Goal: Task Accomplishment & Management: Use online tool/utility

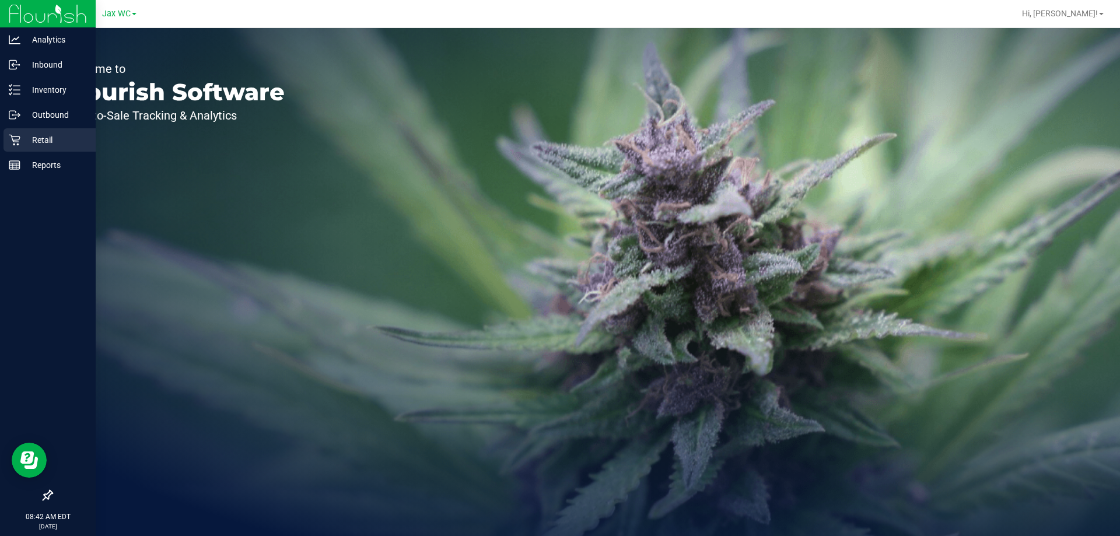
click at [34, 138] on p "Retail" at bounding box center [55, 140] width 70 height 14
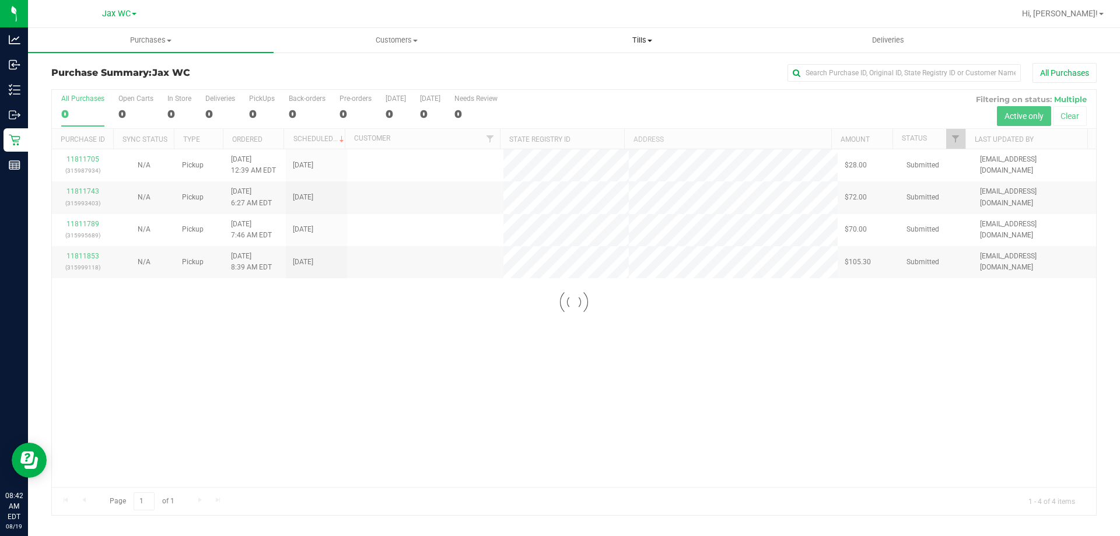
click at [638, 37] on span "Tills" at bounding box center [642, 40] width 244 height 10
click at [571, 68] on span "Manage tills" at bounding box center [558, 70] width 79 height 10
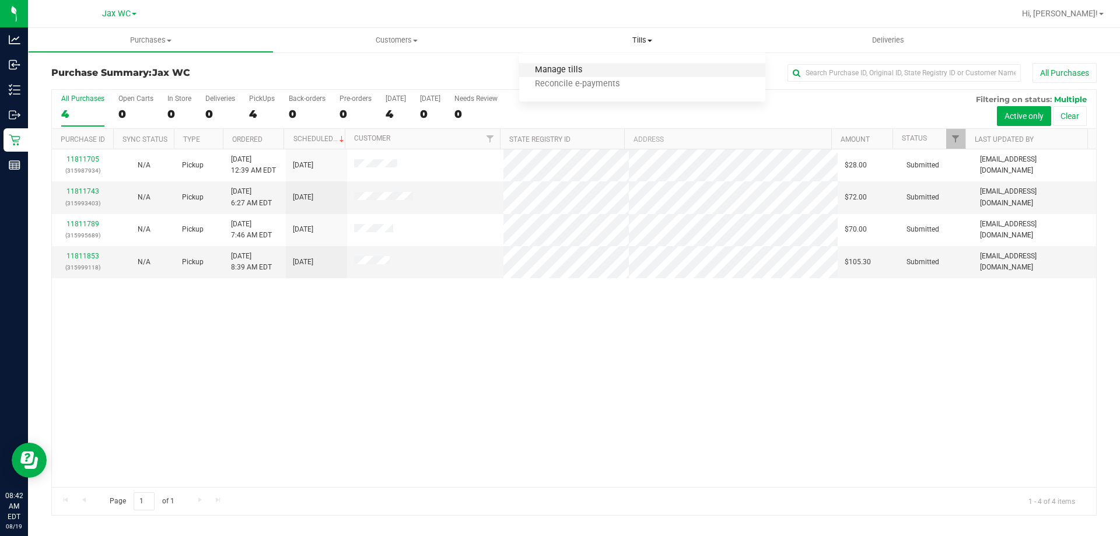
click at [559, 68] on span "Manage tills" at bounding box center [558, 70] width 79 height 10
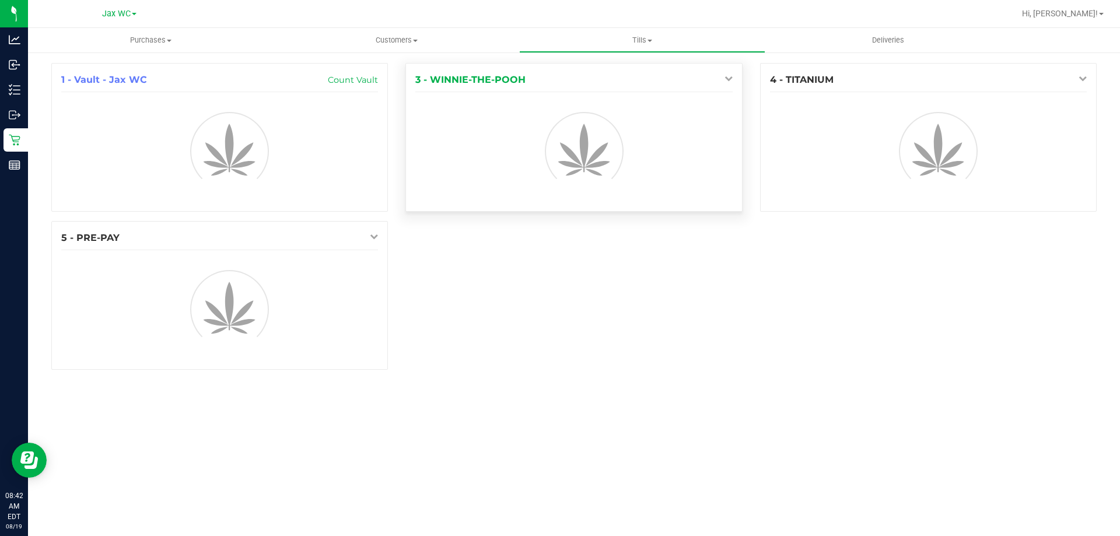
click at [727, 81] on icon at bounding box center [728, 78] width 8 height 8
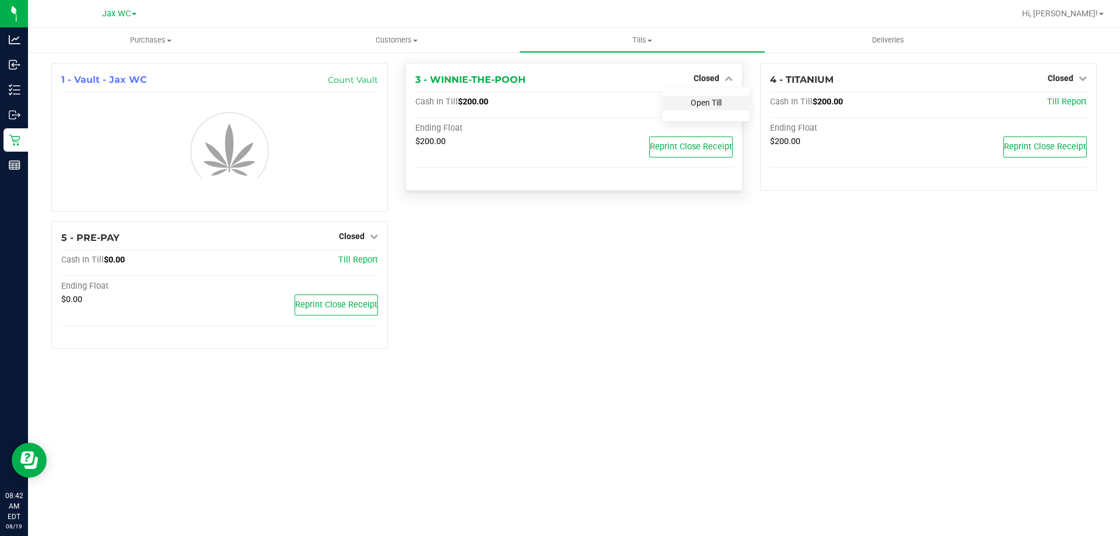
click at [706, 98] on div "Open Till" at bounding box center [706, 103] width 86 height 15
click at [705, 100] on link "Open Till" at bounding box center [706, 102] width 31 height 9
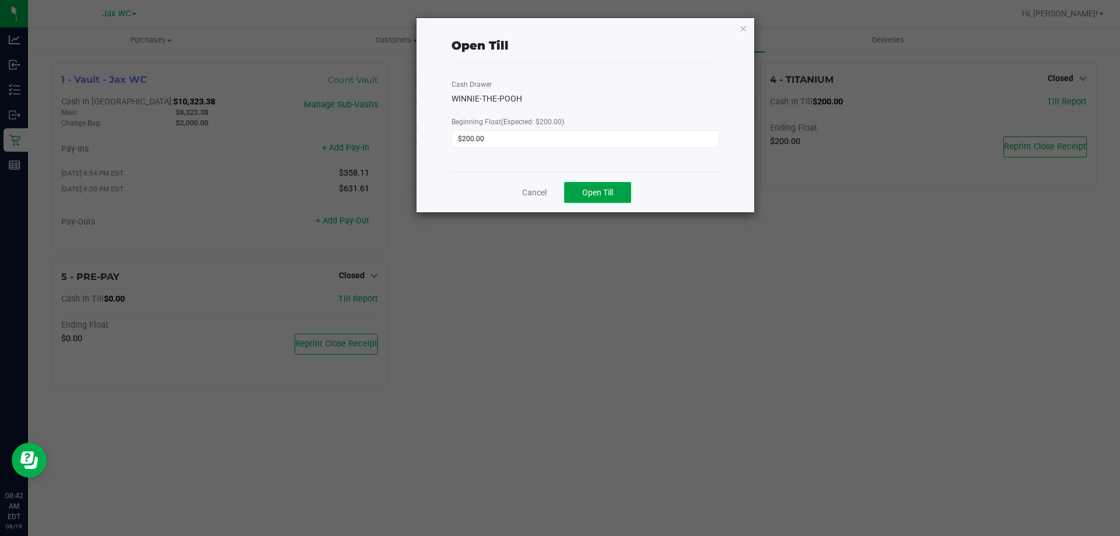
click at [616, 191] on button "Open Till" at bounding box center [597, 192] width 67 height 21
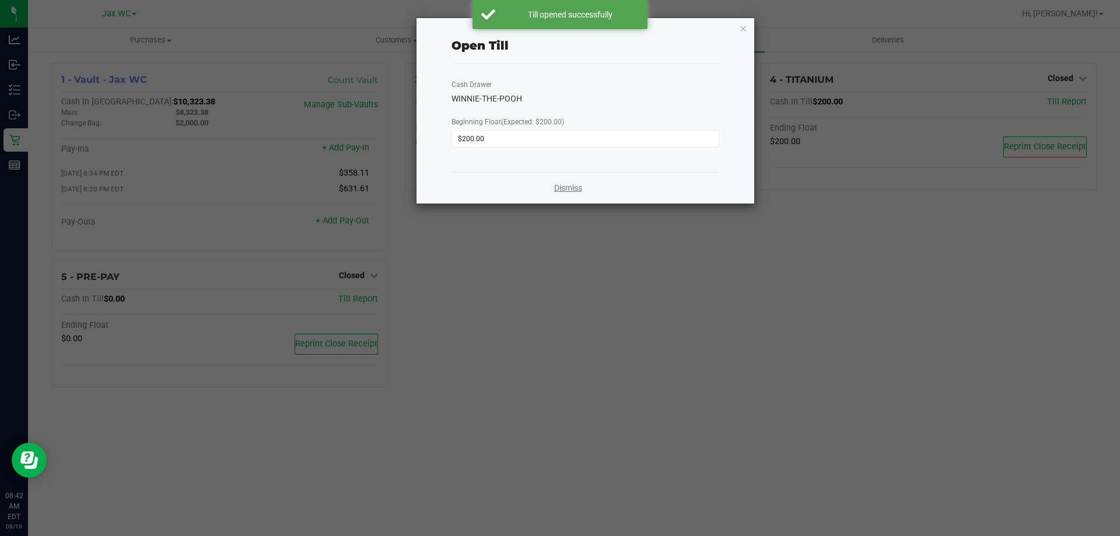
click at [568, 184] on link "Dismiss" at bounding box center [568, 188] width 28 height 12
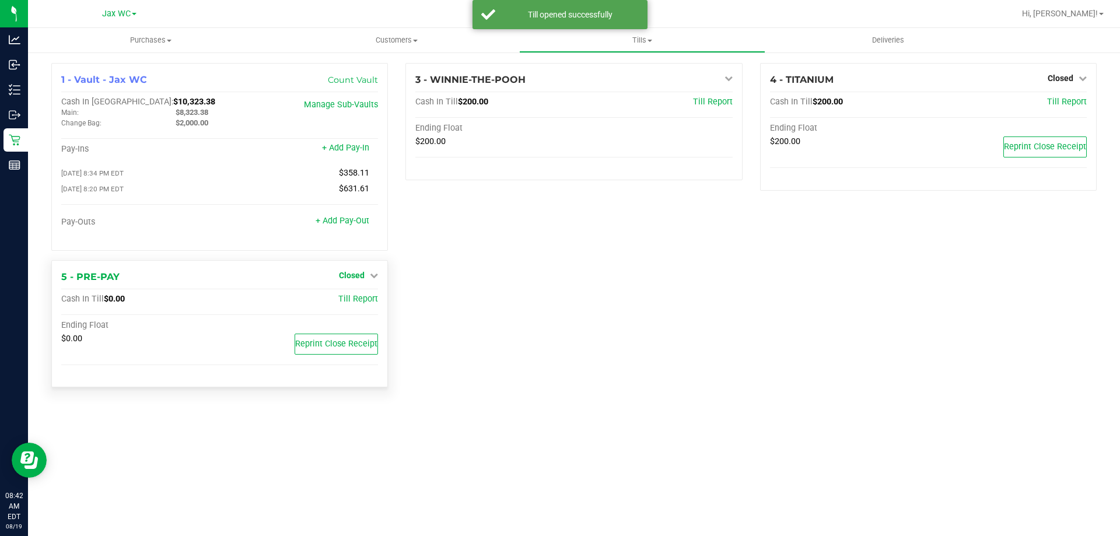
click at [355, 274] on span "Closed" at bounding box center [352, 275] width 26 height 9
click at [358, 304] on link "Open Till" at bounding box center [351, 299] width 31 height 9
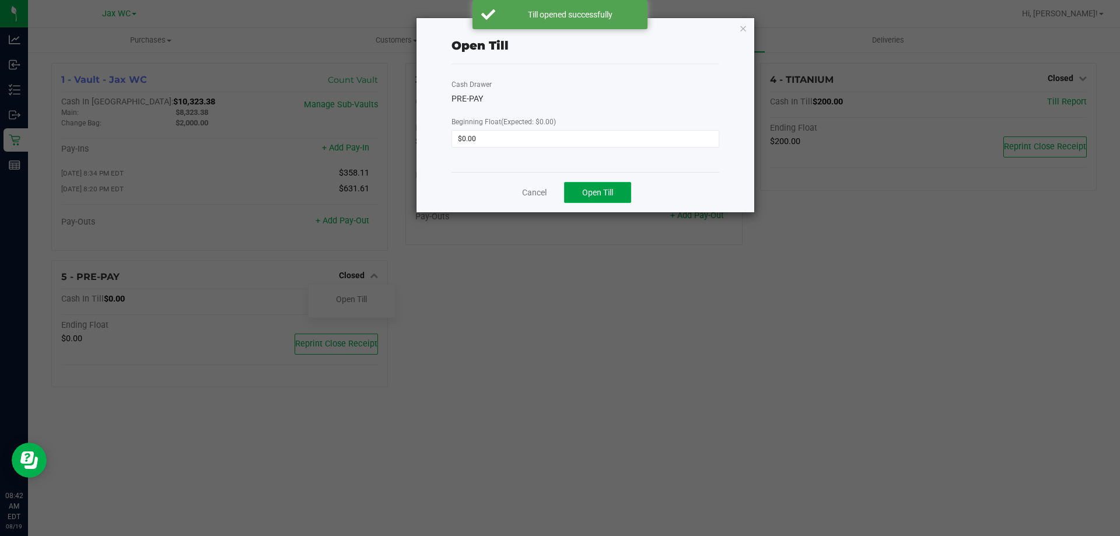
click at [595, 197] on button "Open Till" at bounding box center [597, 192] width 67 height 21
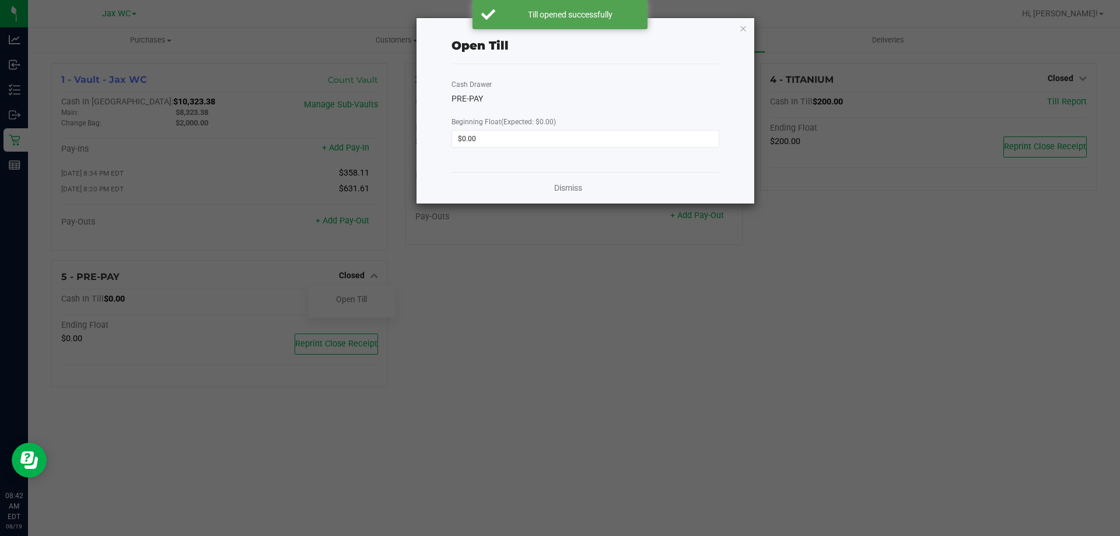
drag, startPoint x: 535, startPoint y: 190, endPoint x: 569, endPoint y: 185, distance: 33.5
click at [535, 189] on div "Dismiss" at bounding box center [585, 187] width 268 height 31
click at [575, 188] on link "Dismiss" at bounding box center [568, 188] width 28 height 12
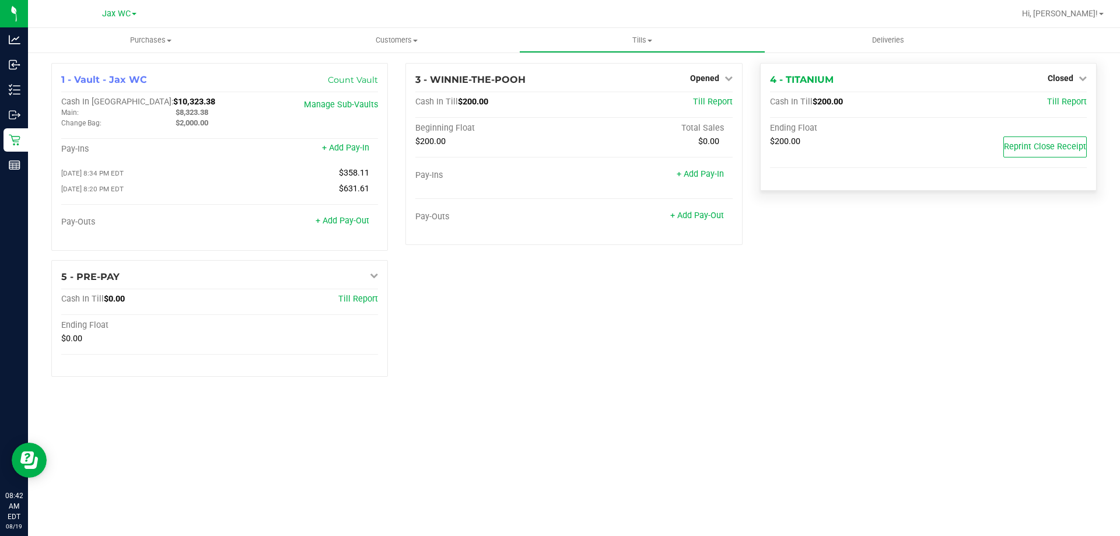
drag, startPoint x: 1064, startPoint y: 78, endPoint x: 1068, endPoint y: 91, distance: 14.0
click at [1064, 78] on span "Closed" at bounding box center [1060, 77] width 26 height 9
click at [1061, 104] on link "Open Till" at bounding box center [1060, 102] width 31 height 9
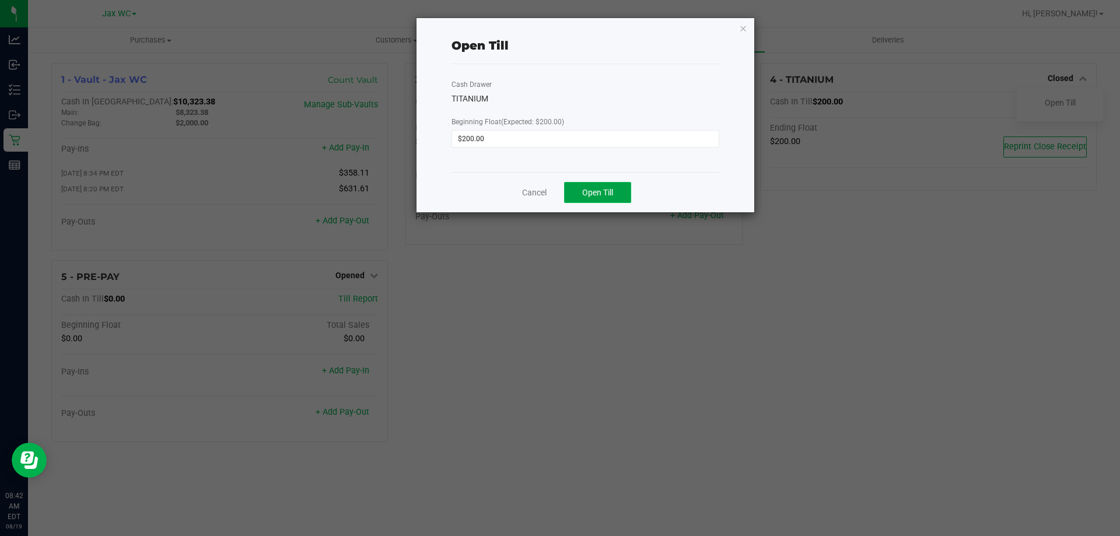
click at [615, 188] on button "Open Till" at bounding box center [597, 192] width 67 height 21
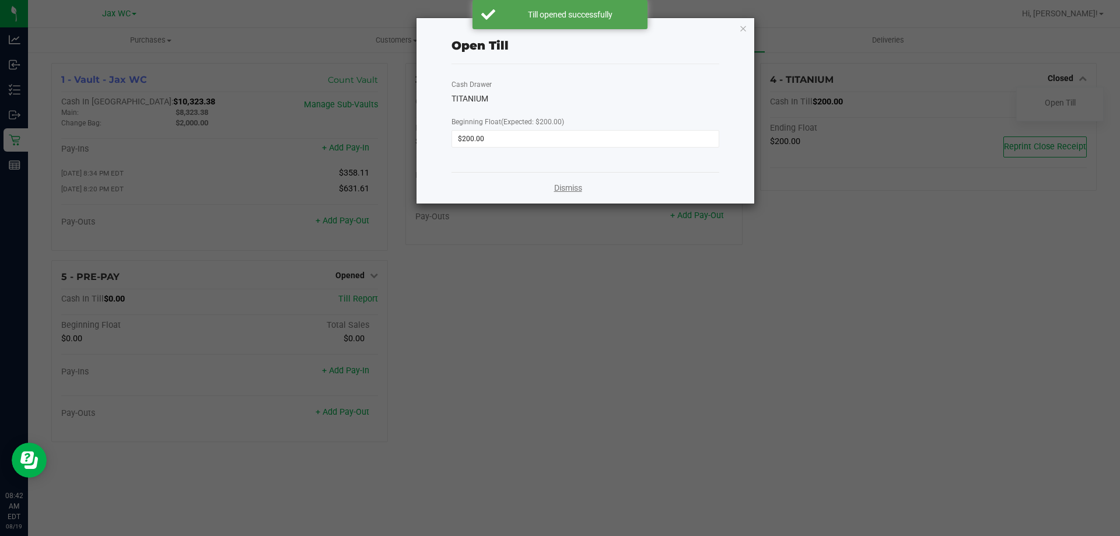
click at [567, 184] on div "Dismiss" at bounding box center [585, 187] width 268 height 31
click at [565, 188] on link "Dismiss" at bounding box center [568, 188] width 28 height 12
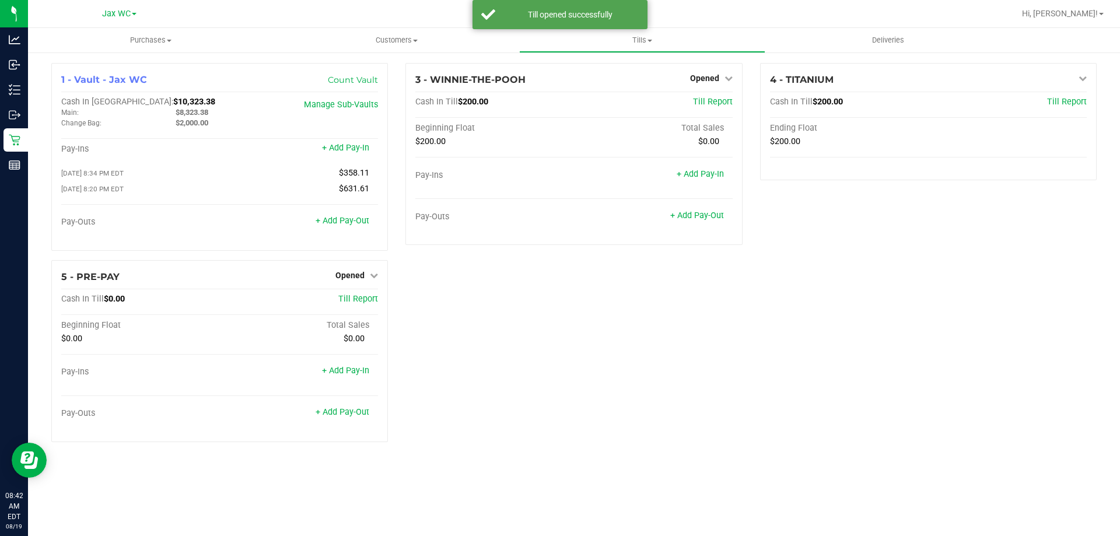
click at [548, 360] on div "1 - Vault - Jax WC Count Vault Cash In Vault: $10,323.38 Main: $8,323.38 Change…" at bounding box center [574, 257] width 1063 height 388
